Goal: Task Accomplishment & Management: Use online tool/utility

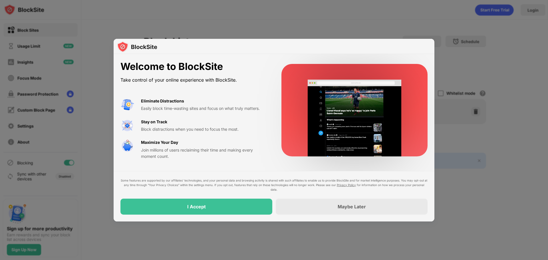
click at [471, 225] on div at bounding box center [274, 130] width 548 height 260
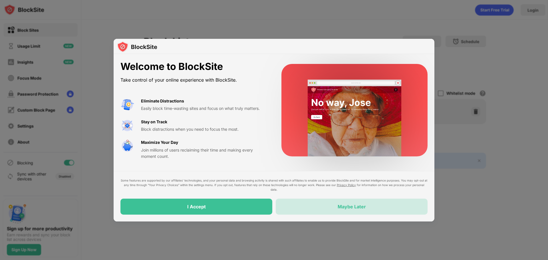
click at [317, 203] on div "Maybe Later" at bounding box center [352, 207] width 152 height 16
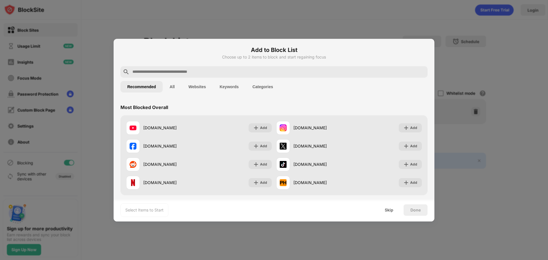
click at [176, 72] on input "text" at bounding box center [279, 72] width 294 height 7
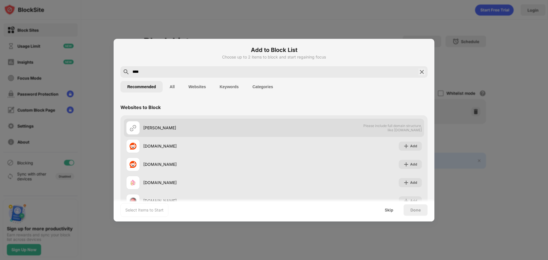
type input "****"
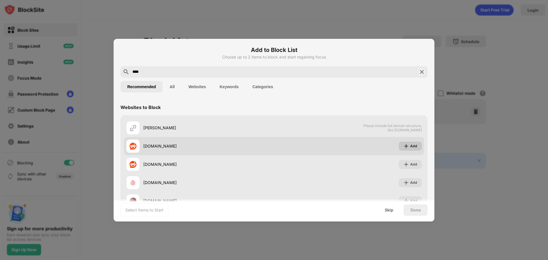
click at [405, 146] on img at bounding box center [407, 146] width 6 height 6
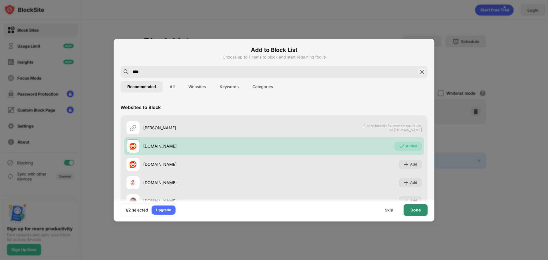
click at [416, 211] on div "Done" at bounding box center [416, 210] width 10 height 5
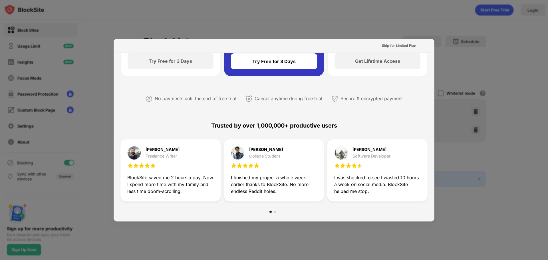
scroll to position [143, 0]
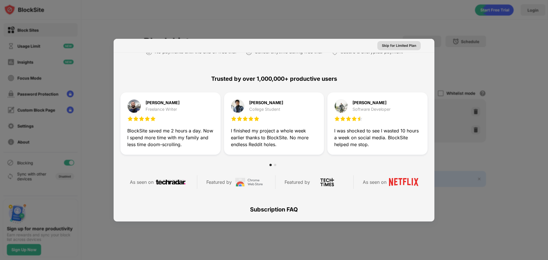
click at [405, 45] on div "Skip for Limited Plan" at bounding box center [399, 46] width 34 height 6
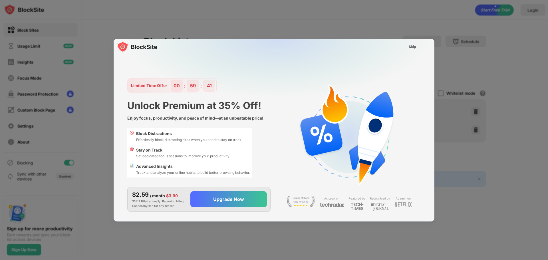
scroll to position [0, 0]
click at [414, 45] on div "Skip" at bounding box center [412, 47] width 7 height 6
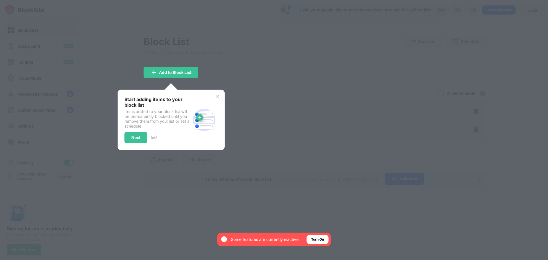
click at [218, 97] on img at bounding box center [218, 96] width 5 height 5
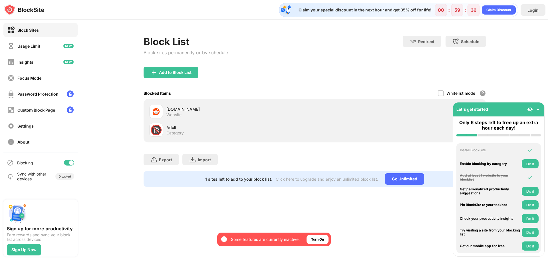
click at [540, 108] on img at bounding box center [539, 110] width 6 height 6
